Goal: Check status: Check status

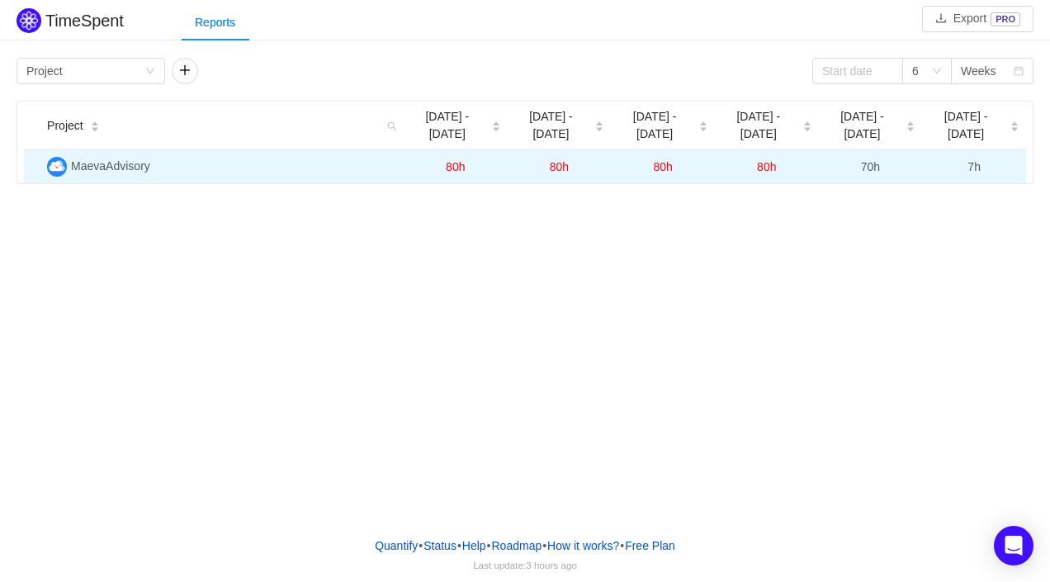
click at [135, 161] on span "MaevaAdvisory" at bounding box center [110, 165] width 79 height 13
click at [147, 178] on td "MaevaAdvisory" at bounding box center [221, 166] width 363 height 33
click at [122, 165] on span "MaevaAdvisory" at bounding box center [110, 165] width 79 height 13
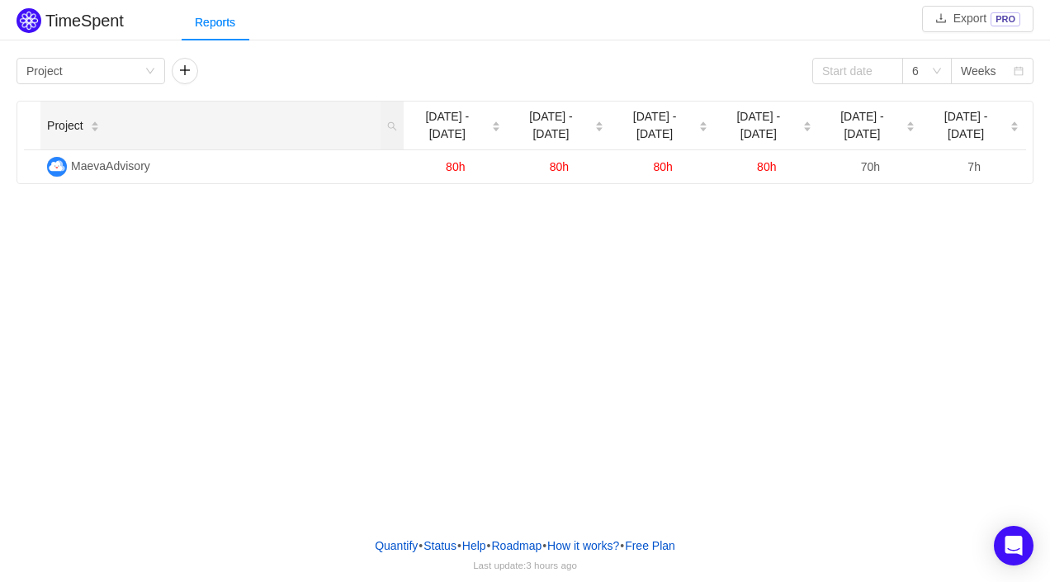
click at [92, 126] on icon "icon: caret-down" at bounding box center [94, 130] width 9 height 9
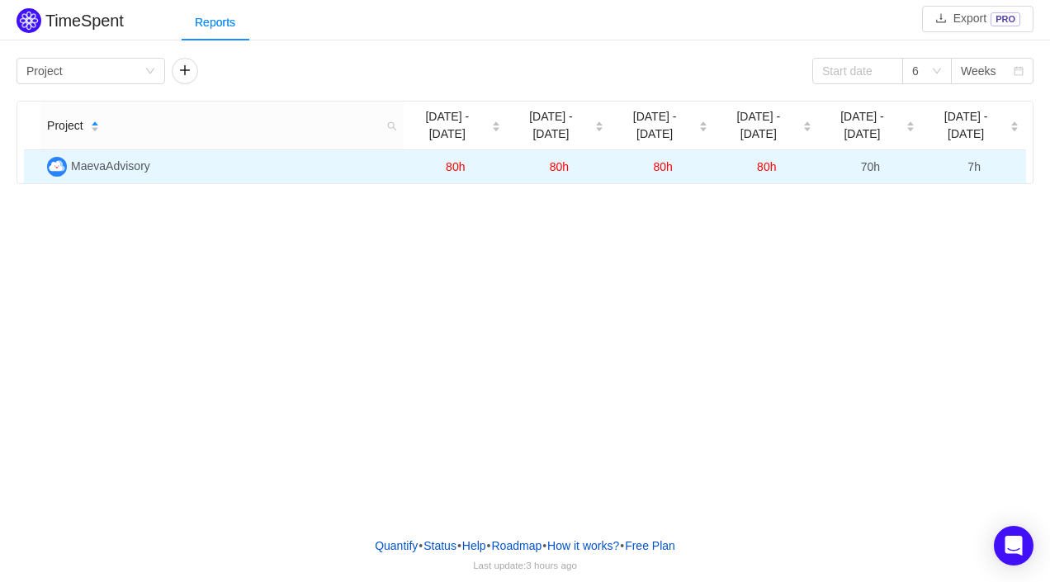
click at [102, 168] on span "MaevaAdvisory" at bounding box center [110, 165] width 79 height 13
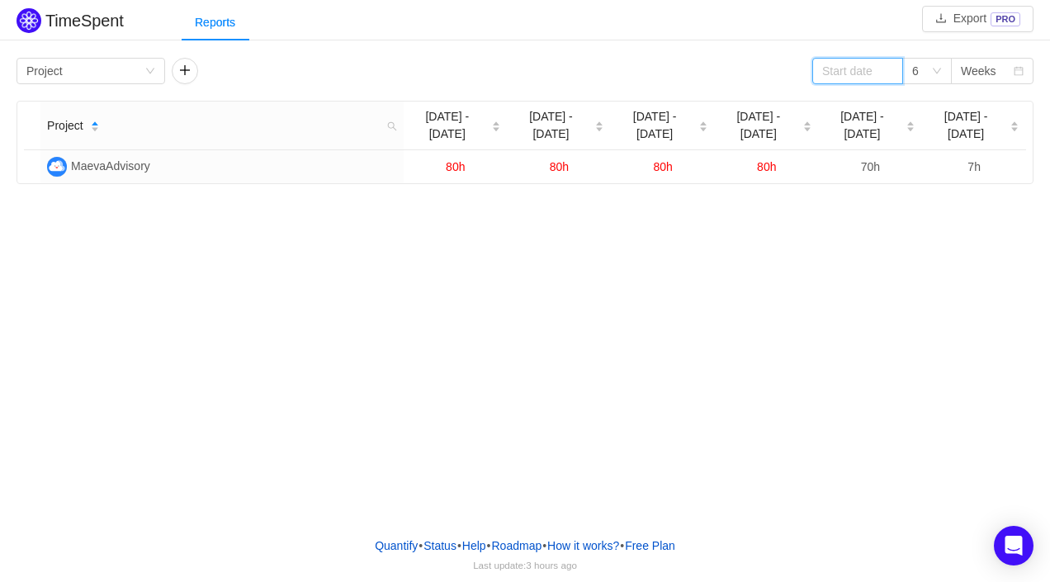
click at [860, 73] on input at bounding box center [857, 71] width 91 height 26
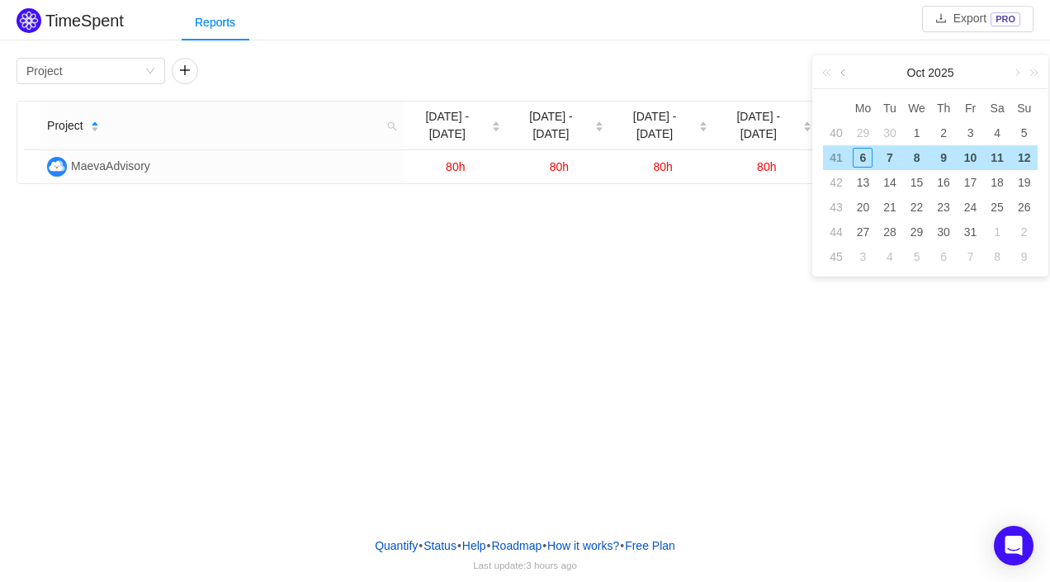
click at [840, 72] on link at bounding box center [844, 72] width 15 height 33
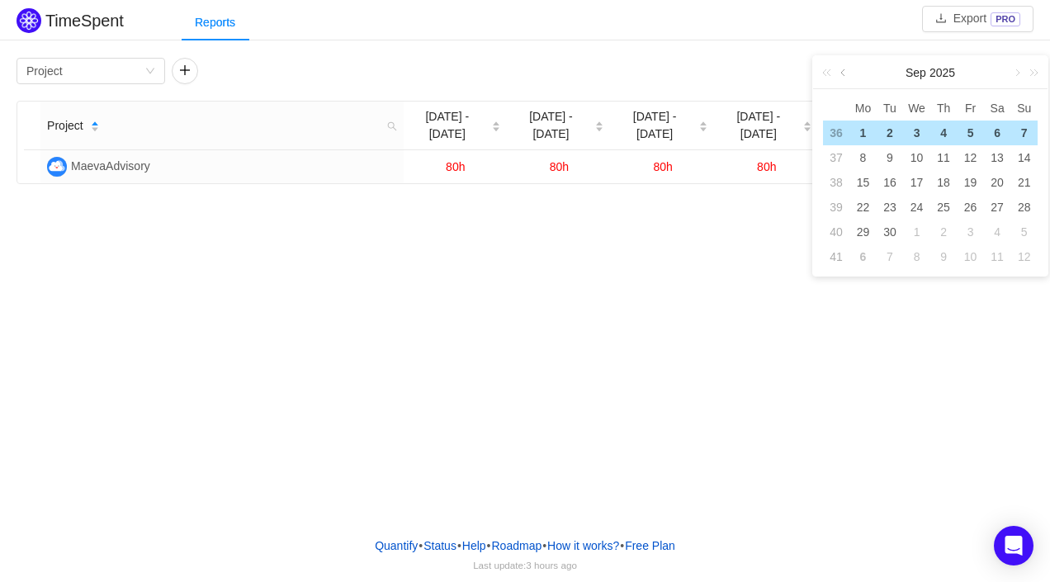
click at [840, 72] on link at bounding box center [844, 72] width 15 height 33
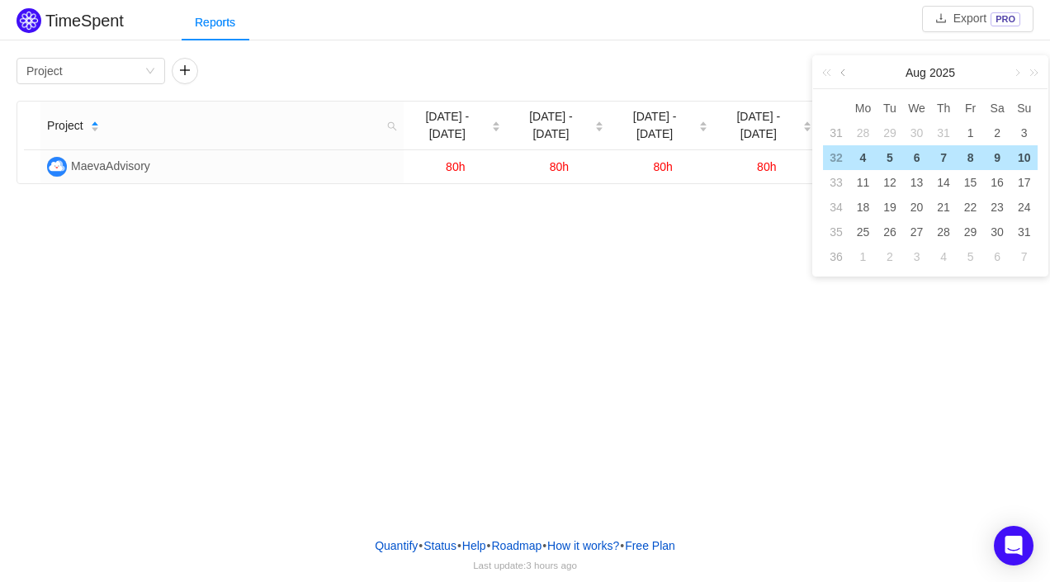
click at [840, 72] on link at bounding box center [844, 72] width 15 height 33
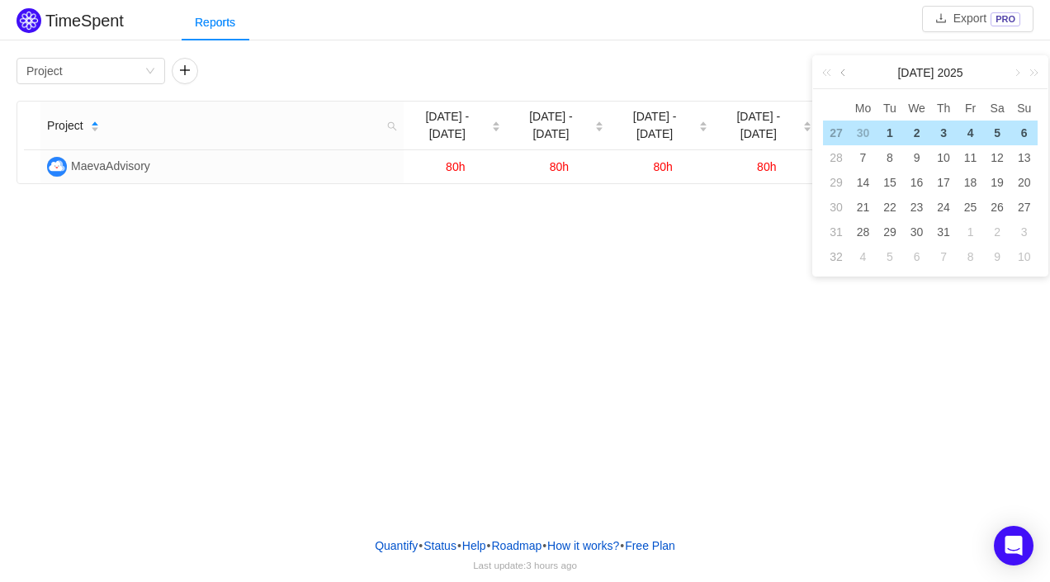
click at [840, 72] on link at bounding box center [844, 72] width 15 height 33
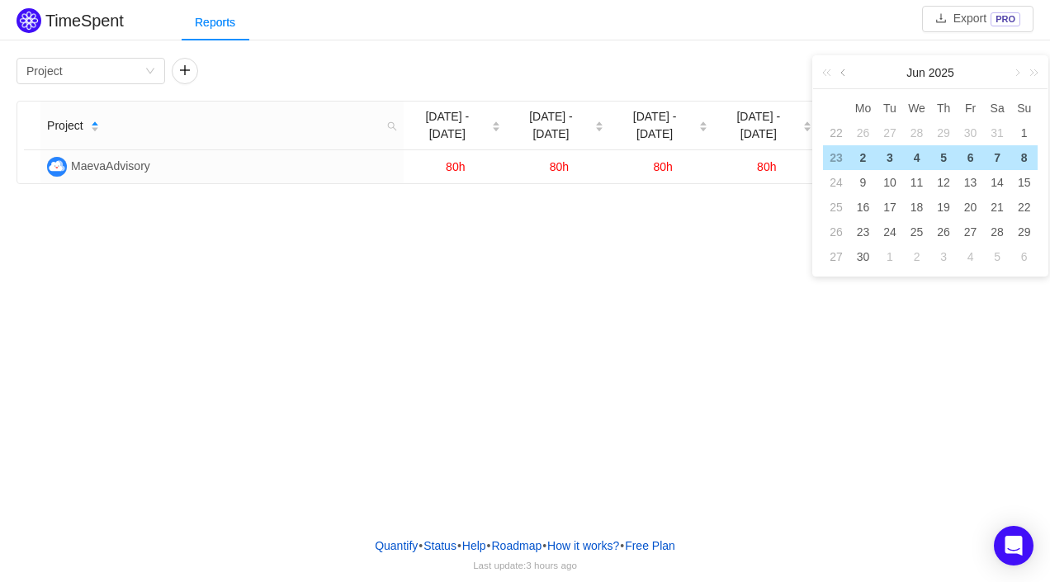
click at [840, 72] on link at bounding box center [844, 72] width 15 height 33
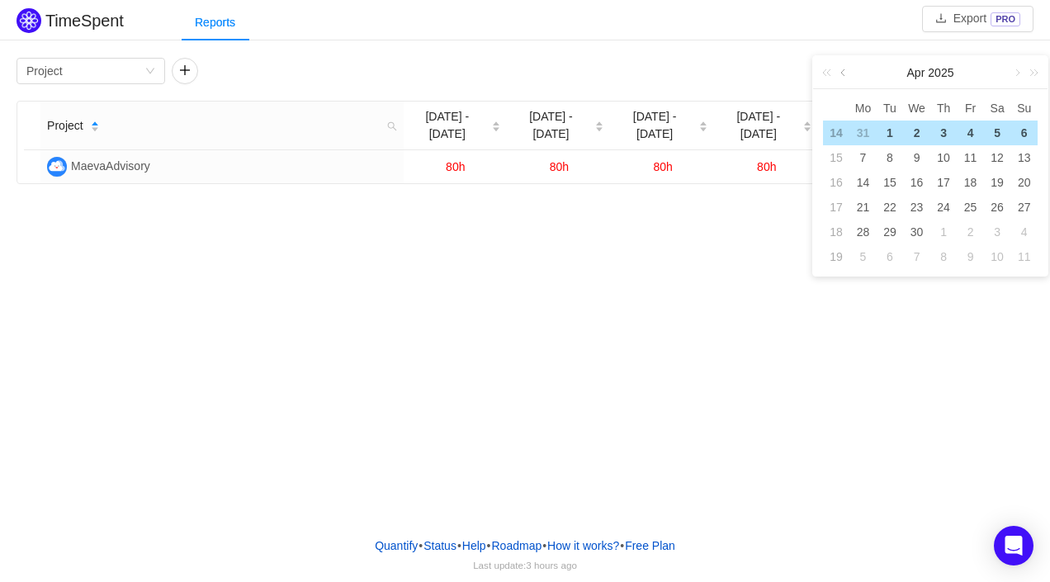
click at [840, 72] on link at bounding box center [844, 72] width 15 height 33
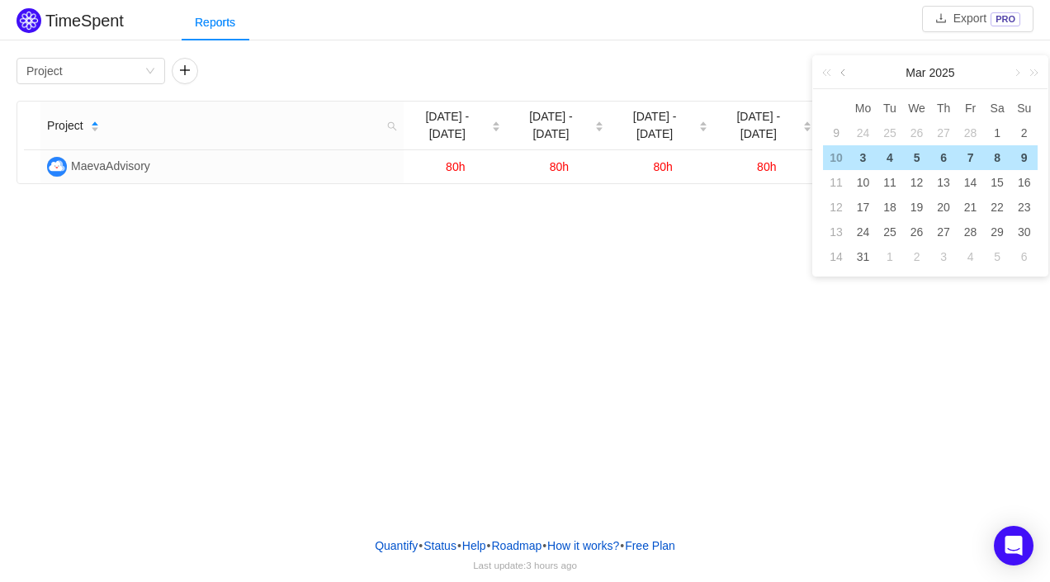
click at [840, 72] on link at bounding box center [844, 72] width 15 height 33
click at [917, 130] on div "1" at bounding box center [917, 133] width 20 height 20
type input "[DATE]"
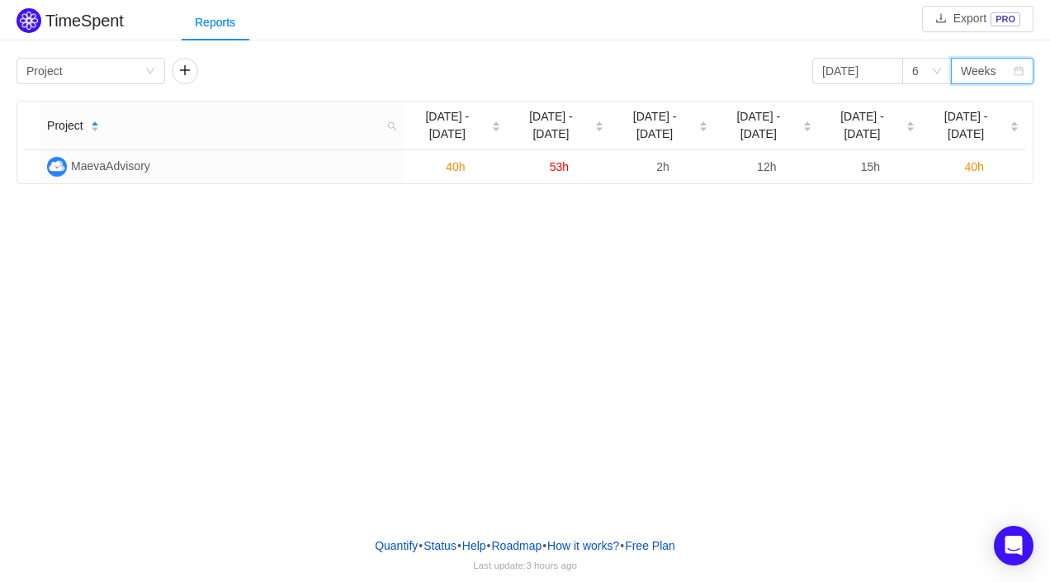
click at [1017, 75] on icon "icon: calendar" at bounding box center [1019, 71] width 9 height 9
click at [1007, 131] on li "Months" at bounding box center [992, 130] width 83 height 26
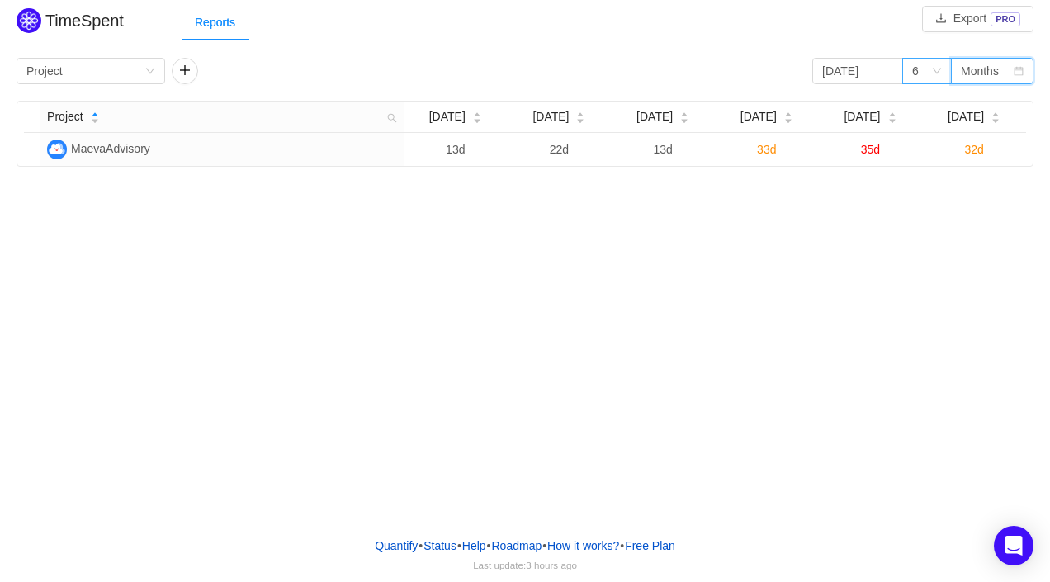
click at [938, 67] on icon "icon: down" at bounding box center [937, 71] width 10 height 10
click at [866, 31] on div "Reports" at bounding box center [616, 22] width 869 height 37
click at [940, 69] on icon "icon: down" at bounding box center [937, 72] width 8 height 6
click at [919, 230] on li "9" at bounding box center [927, 236] width 50 height 26
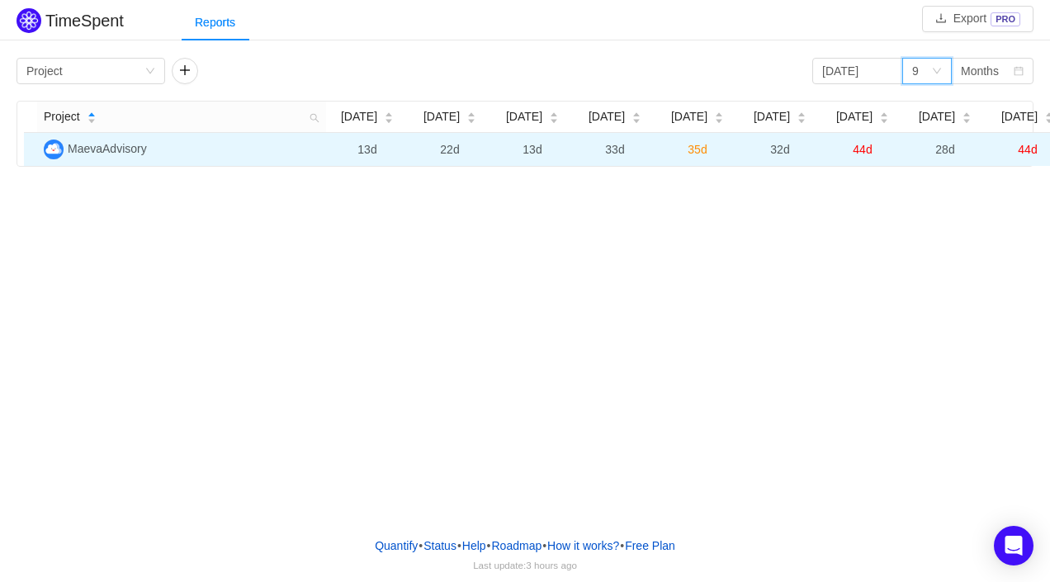
click at [126, 155] on span "MaevaAdvisory" at bounding box center [107, 148] width 79 height 13
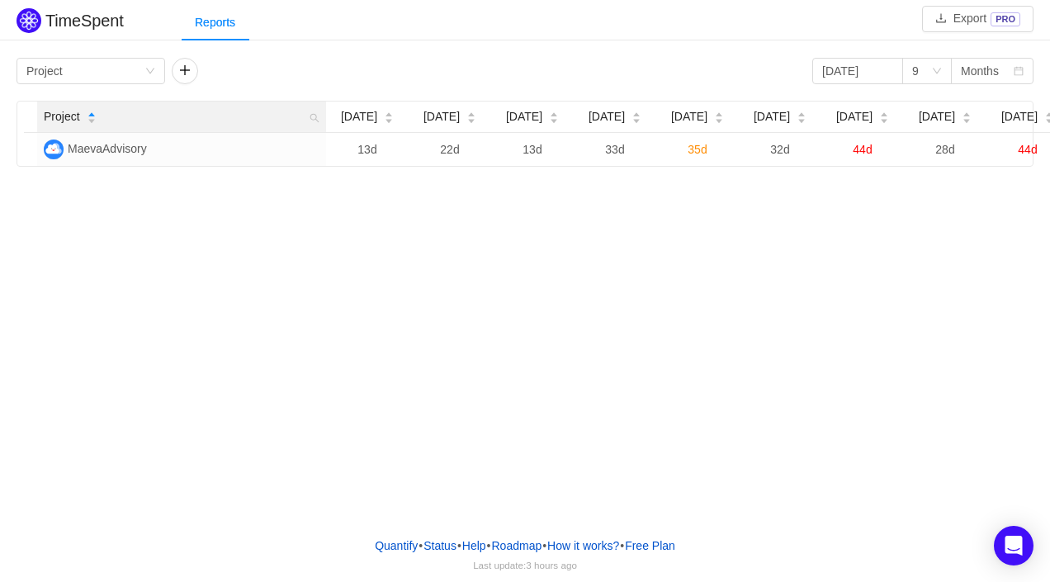
click at [94, 117] on icon "icon: caret-up" at bounding box center [91, 115] width 7 height 4
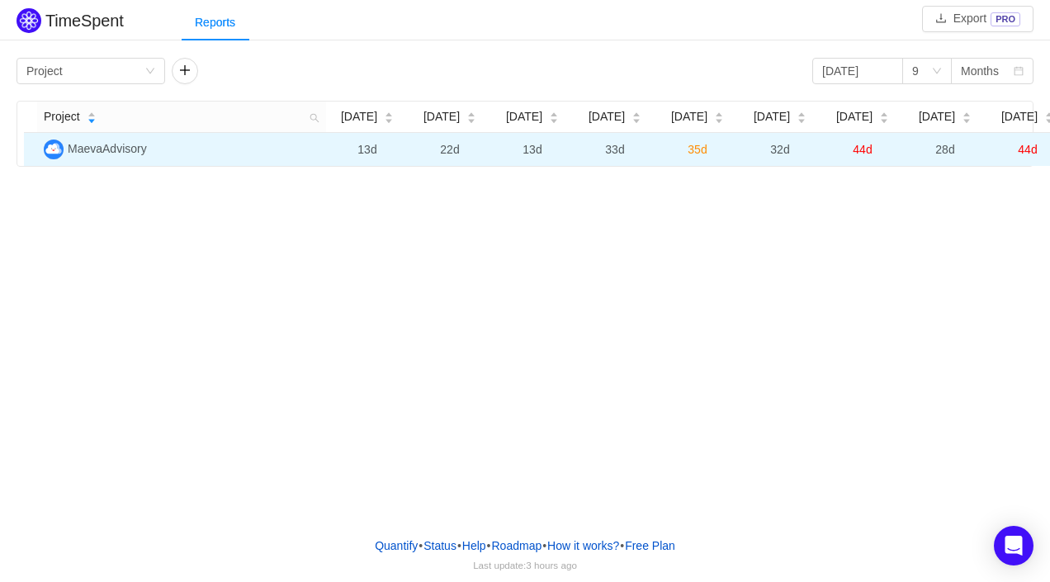
click at [702, 156] on span "35d" at bounding box center [697, 149] width 19 height 13
click at [702, 168] on div at bounding box center [525, 210] width 643 height 124
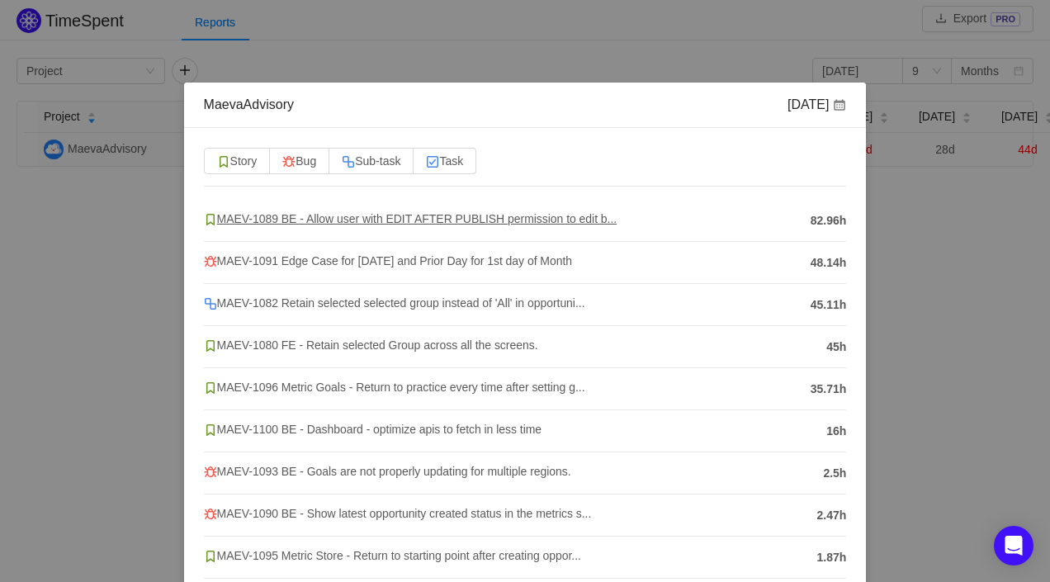
click at [544, 214] on span "MAEV-1089 BE - Allow user with EDIT AFTER PUBLISH permission to edit b..." at bounding box center [411, 218] width 414 height 13
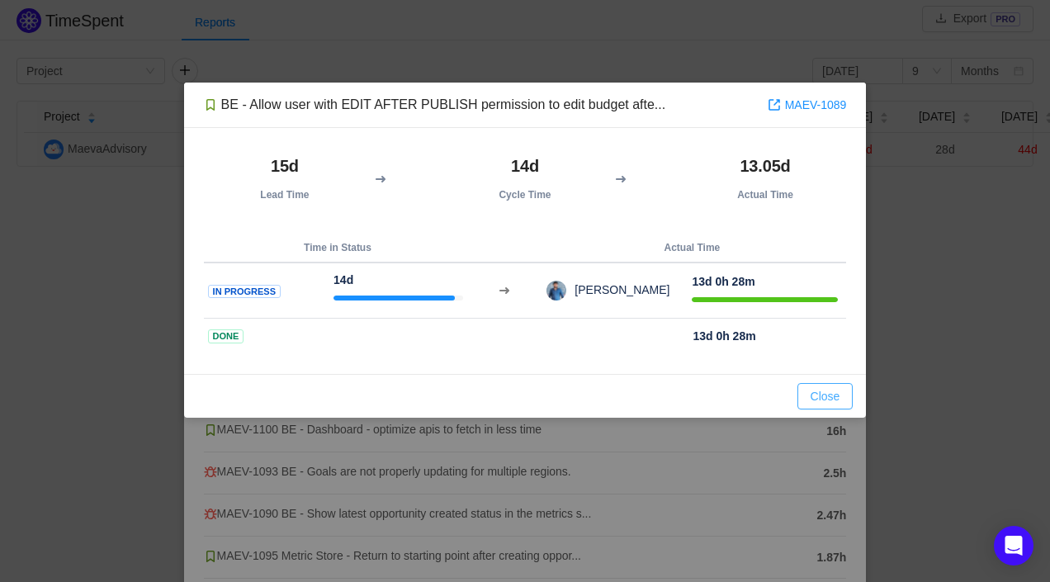
click at [825, 404] on button "Close" at bounding box center [826, 396] width 56 height 26
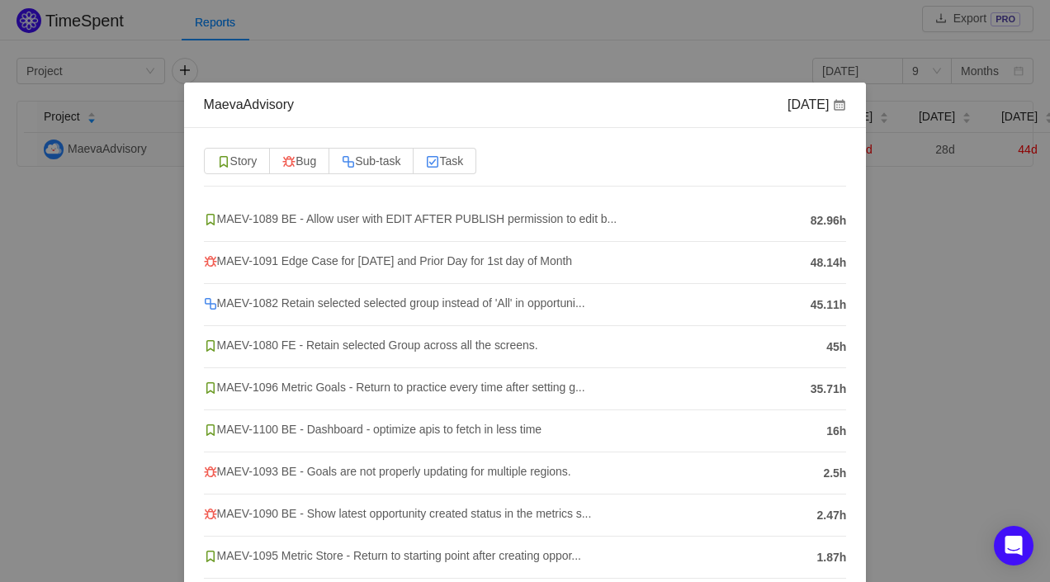
click at [1002, 258] on div "MaevaAdvisory [DATE] Story Bug Sub-task Task MAEV-1089 BE - Allow user with EDI…" at bounding box center [525, 291] width 1050 height 582
